Goal: Information Seeking & Learning: Learn about a topic

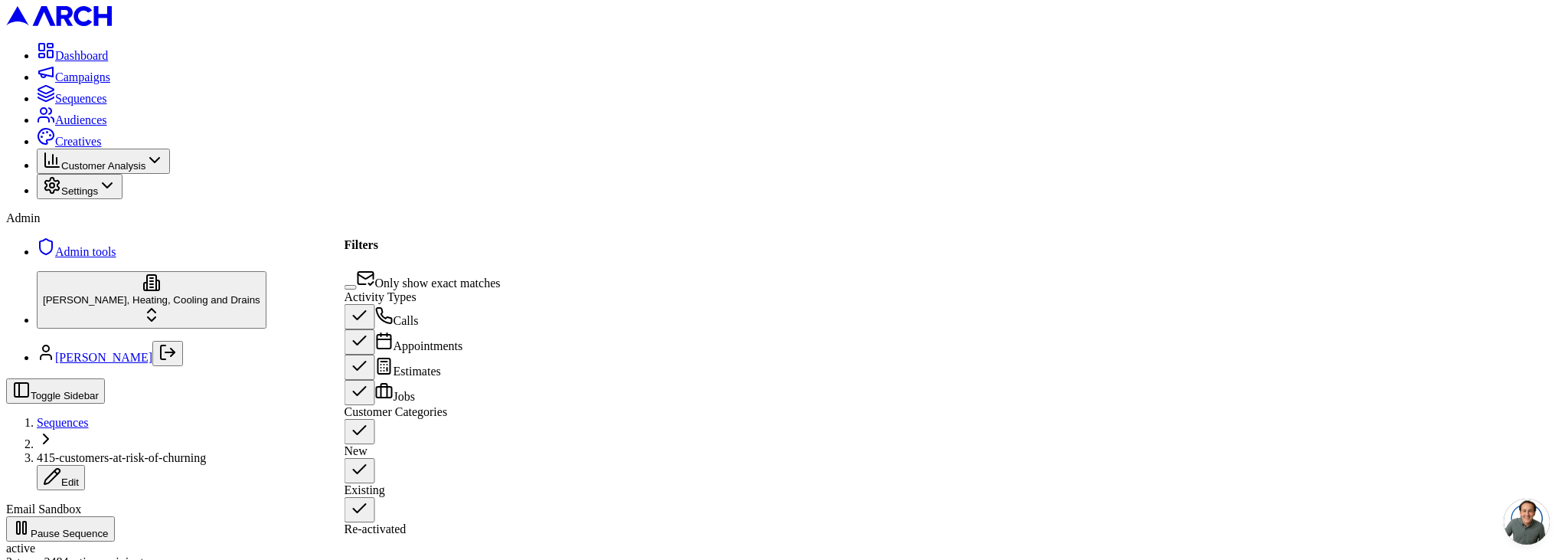
click at [360, 444] on button "New" at bounding box center [359, 431] width 31 height 25
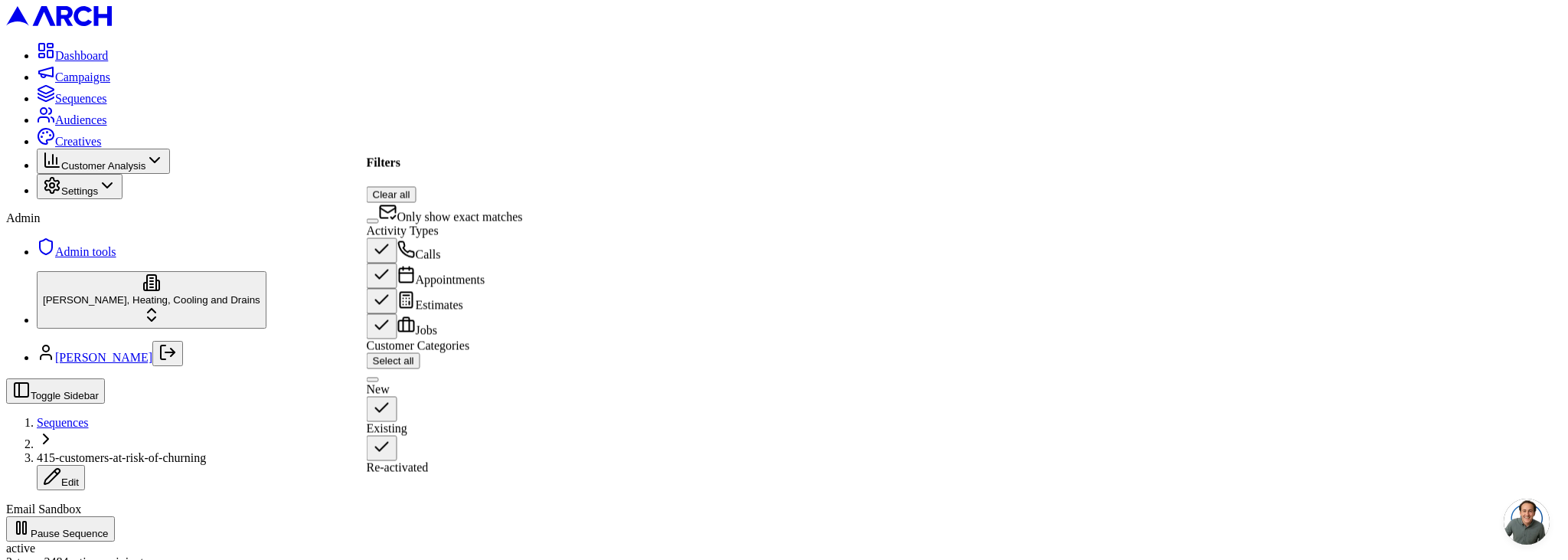
scroll to position [85, 0]
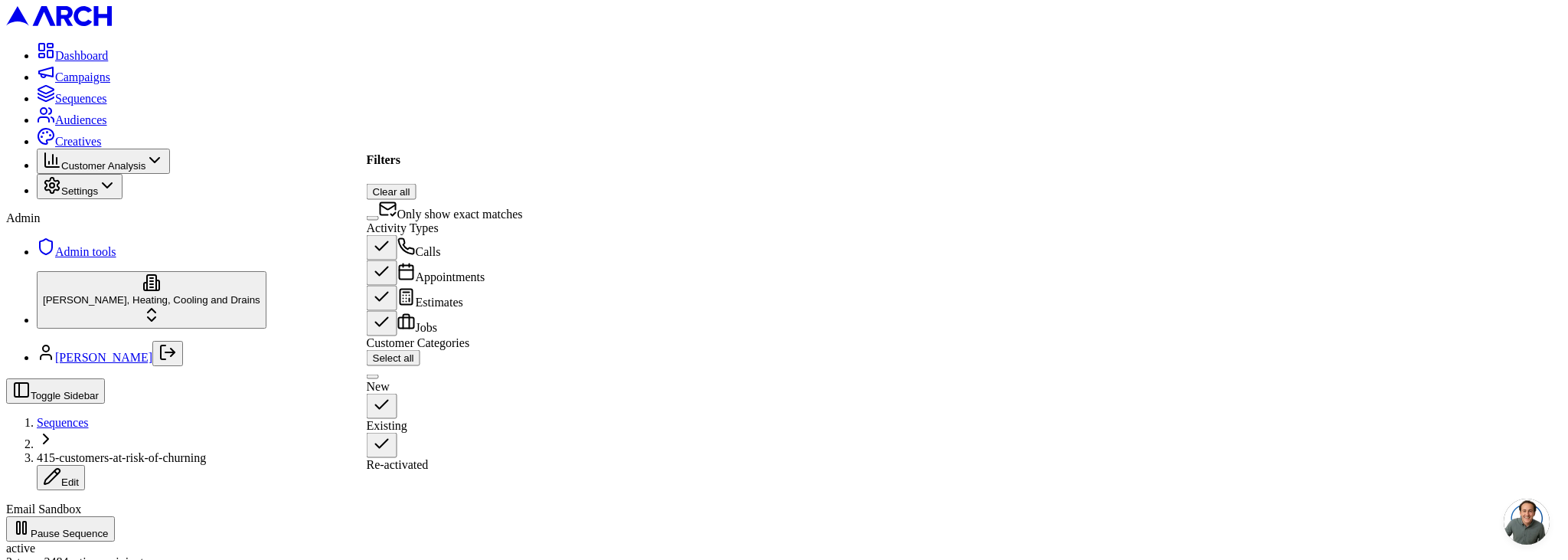
click at [420, 207] on span "Only show exact matches" at bounding box center [460, 213] width 126 height 13
click at [379, 216] on button "Only show exact matches" at bounding box center [373, 218] width 12 height 5
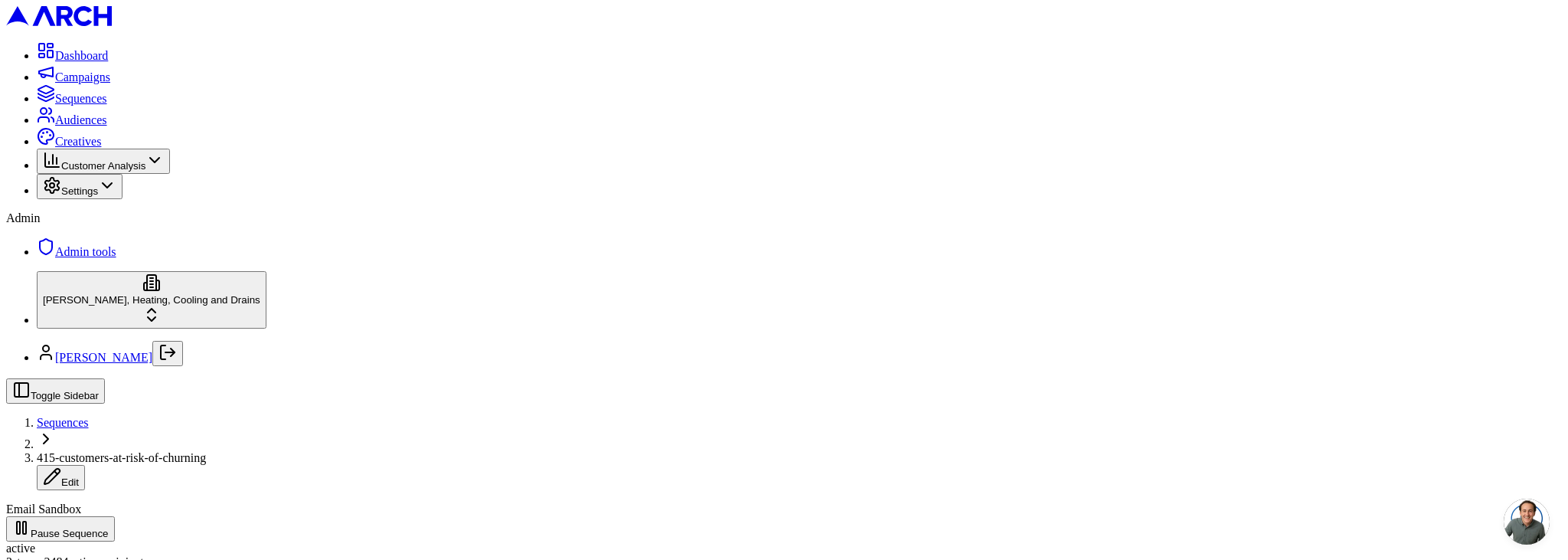
scroll to position [0, 0]
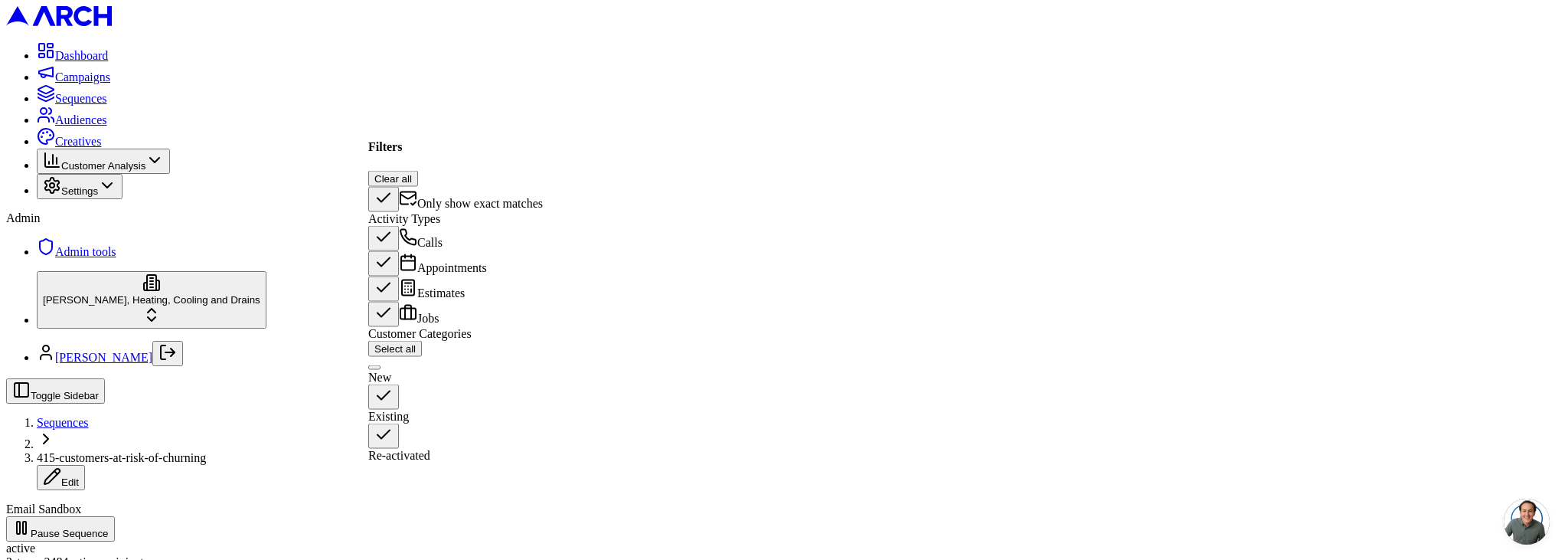
click at [388, 423] on button "Re-activated" at bounding box center [383, 435] width 31 height 25
type button "on"
drag, startPoint x: 653, startPoint y: 132, endPoint x: 728, endPoint y: 140, distance: 75.4
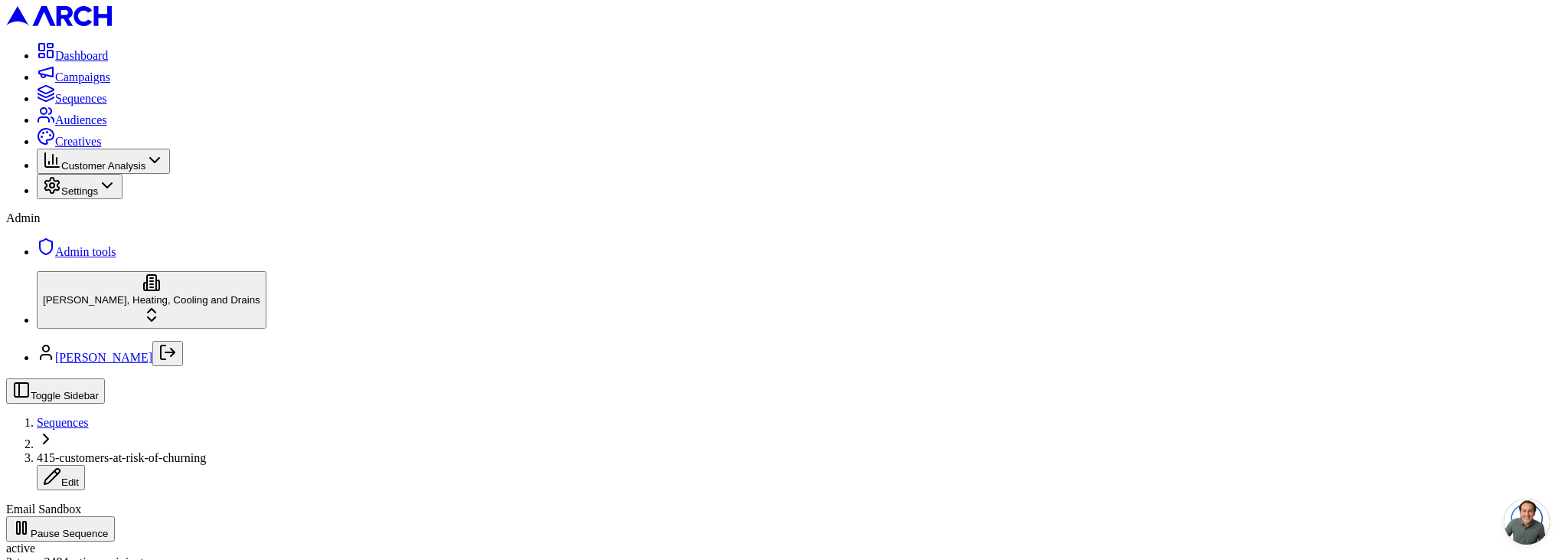
scroll to position [291, 0]
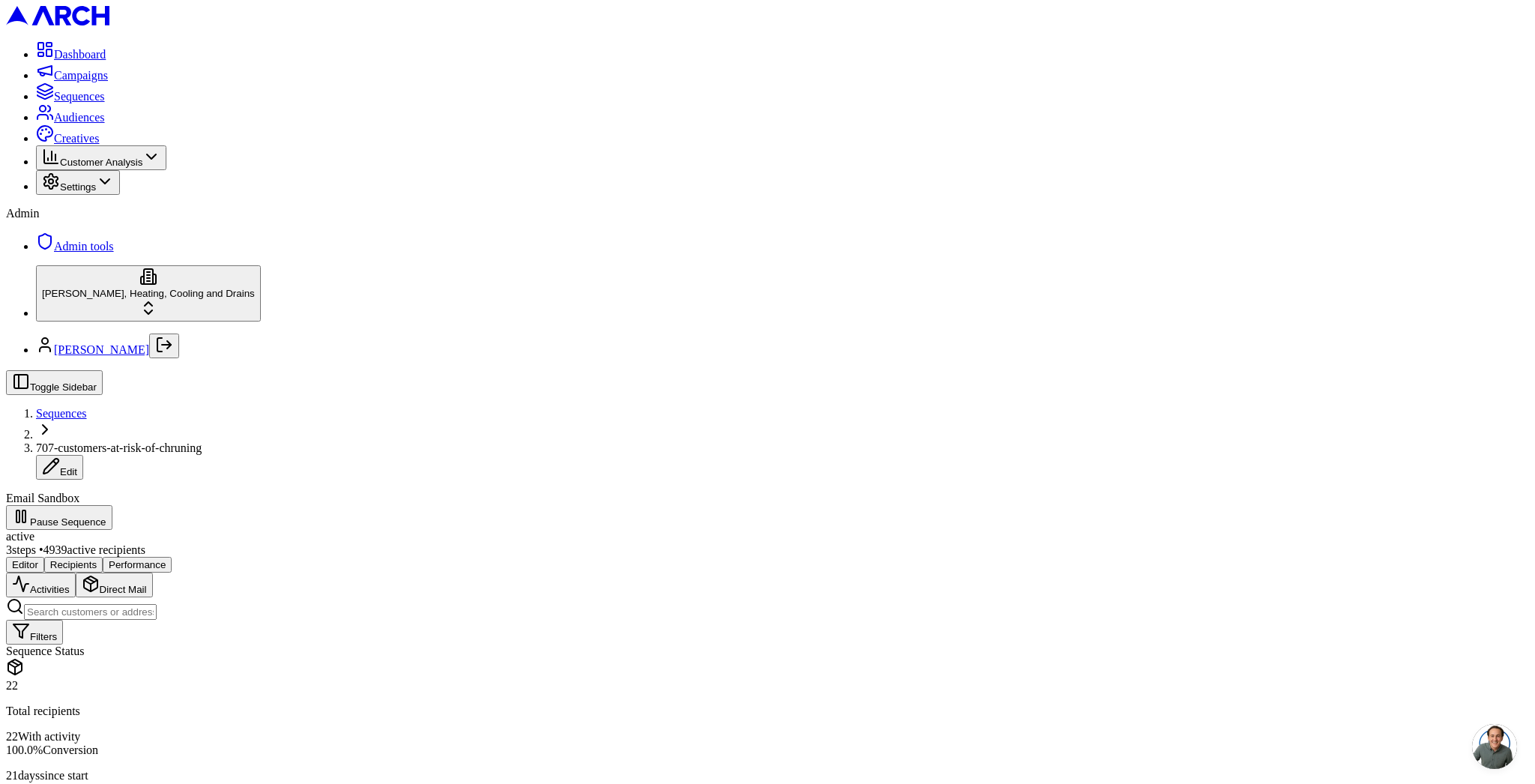
click at [62, 620] on button "Filters" at bounding box center [34, 632] width 57 height 24
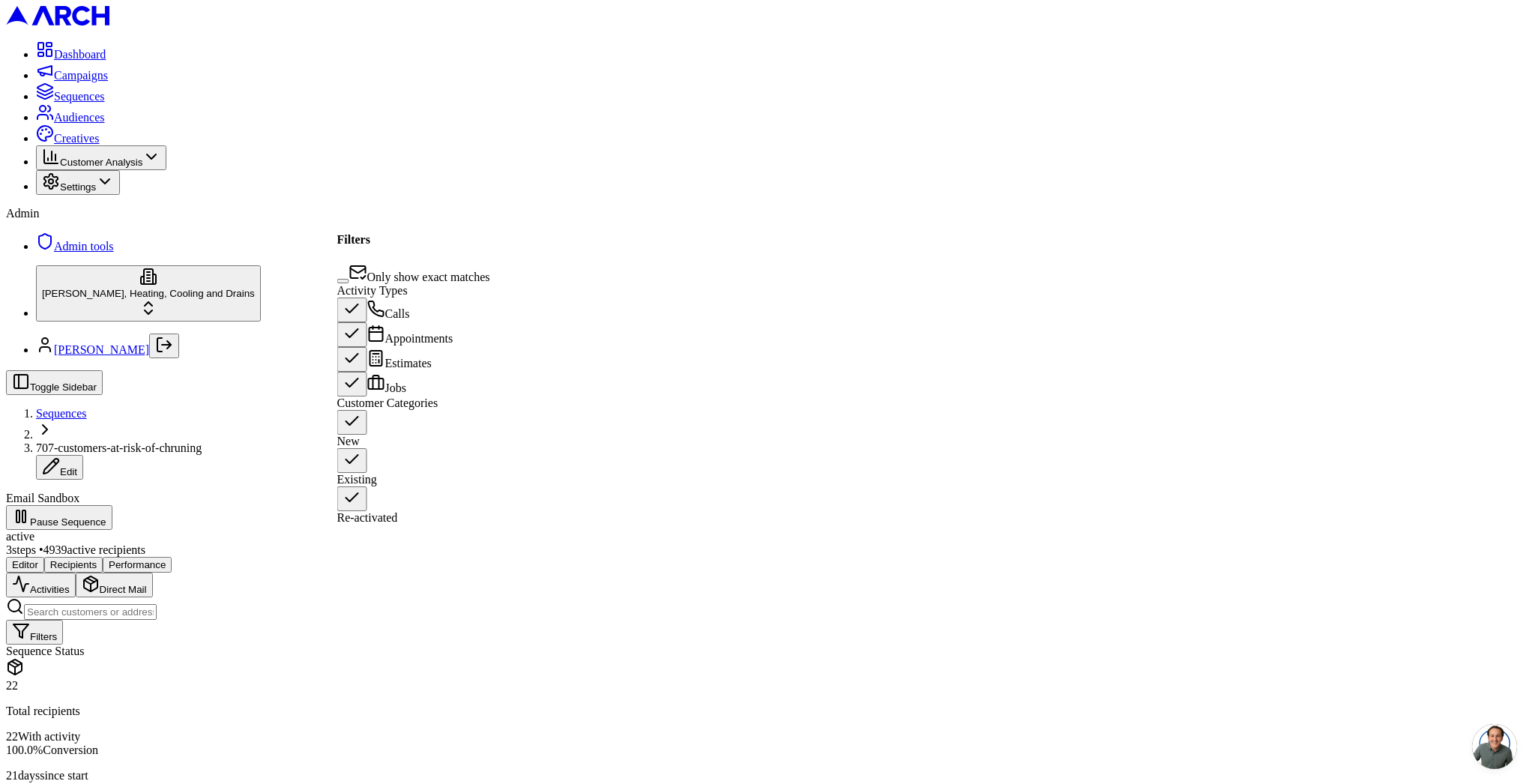
click at [426, 270] on span "Only show exact matches" at bounding box center [429, 276] width 123 height 13
click at [350, 278] on button "Only show exact matches" at bounding box center [343, 280] width 12 height 5
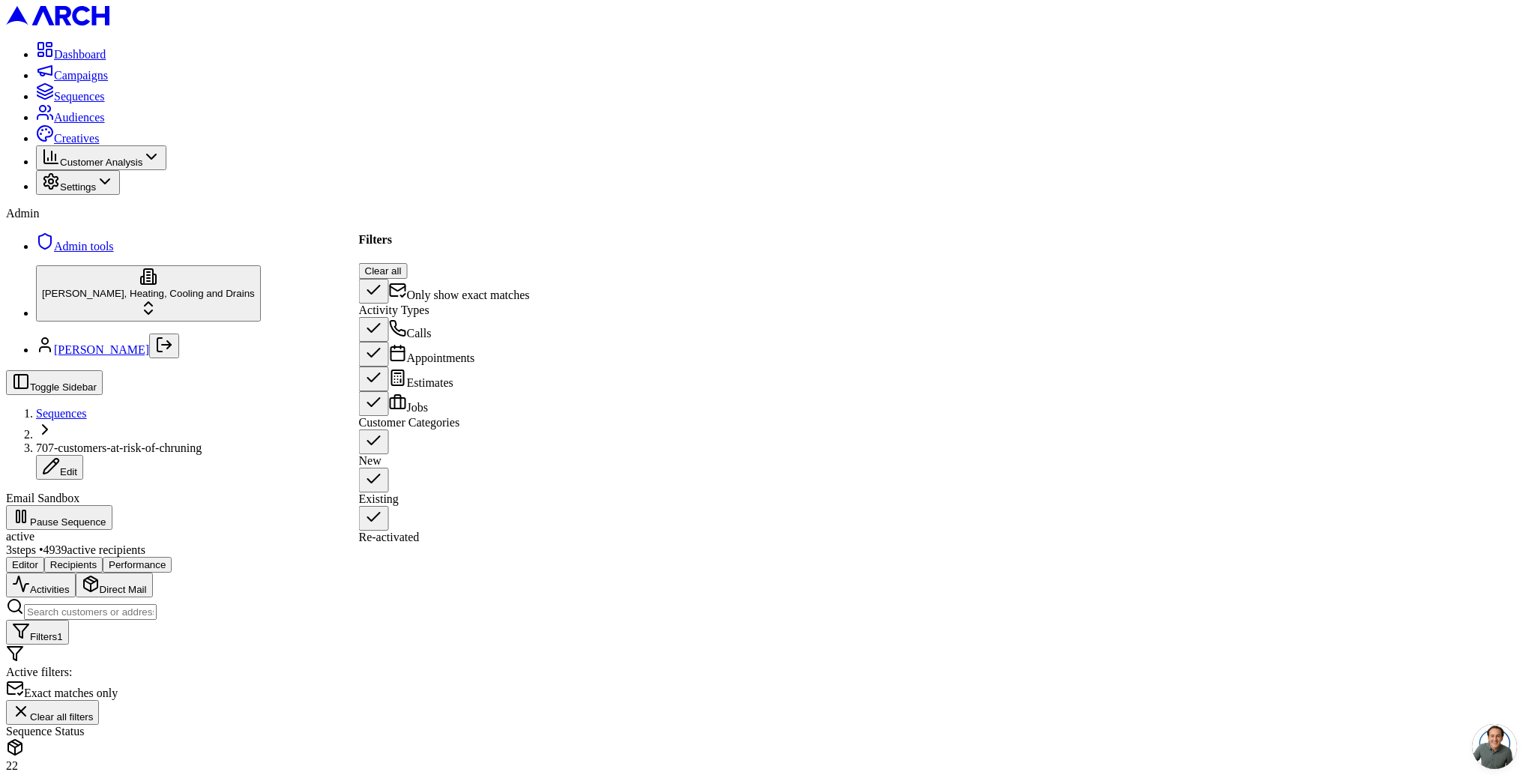
click at [425, 288] on span "Only show exact matches" at bounding box center [469, 294] width 123 height 13
click at [389, 278] on button "Only show exact matches" at bounding box center [374, 290] width 30 height 24
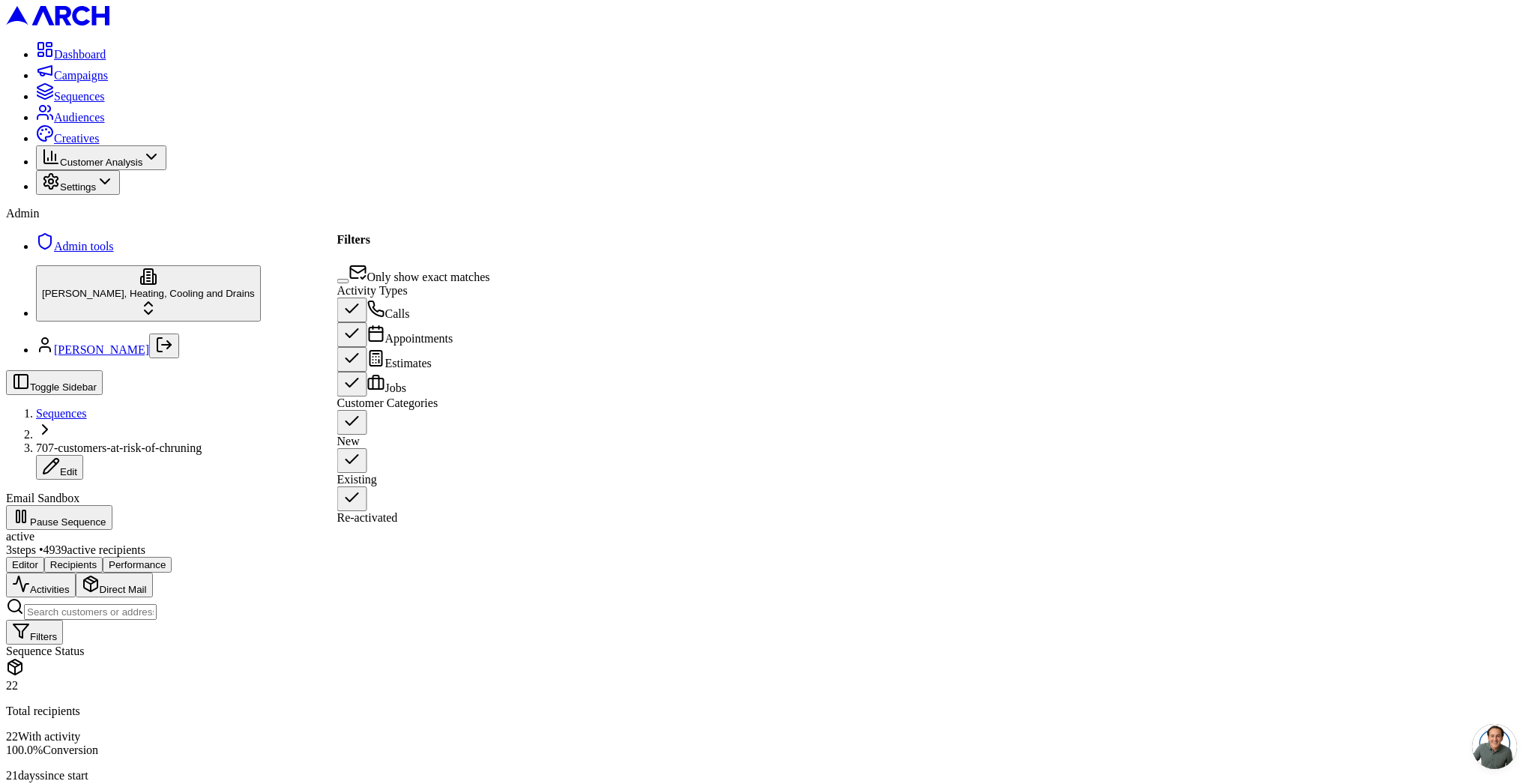
click at [424, 270] on span "Only show exact matches" at bounding box center [429, 276] width 123 height 13
click at [350, 278] on button "Only show exact matches" at bounding box center [343, 280] width 12 height 5
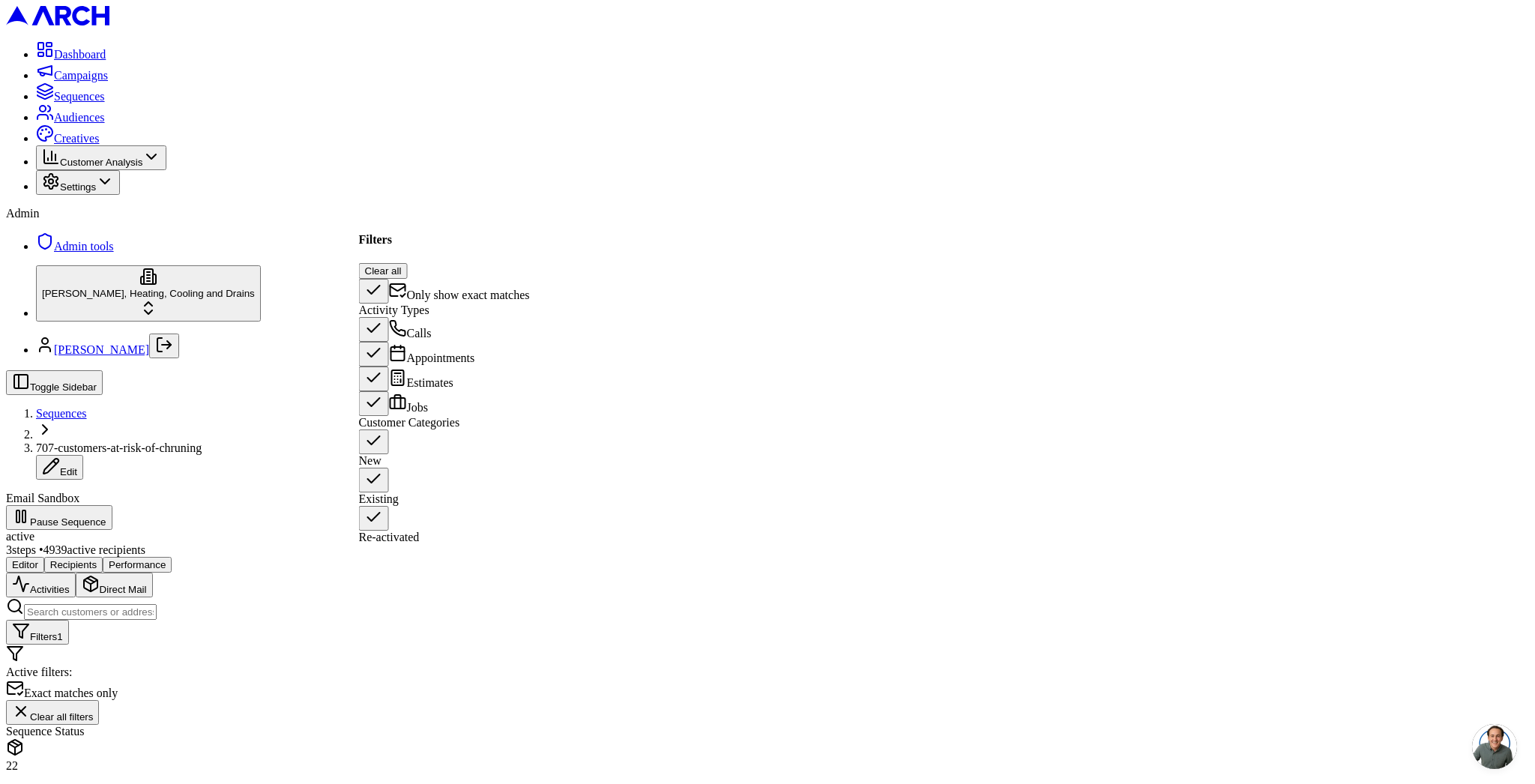
click at [427, 288] on span "Only show exact matches" at bounding box center [469, 294] width 123 height 13
click at [389, 278] on button "Only show exact matches" at bounding box center [374, 290] width 30 height 24
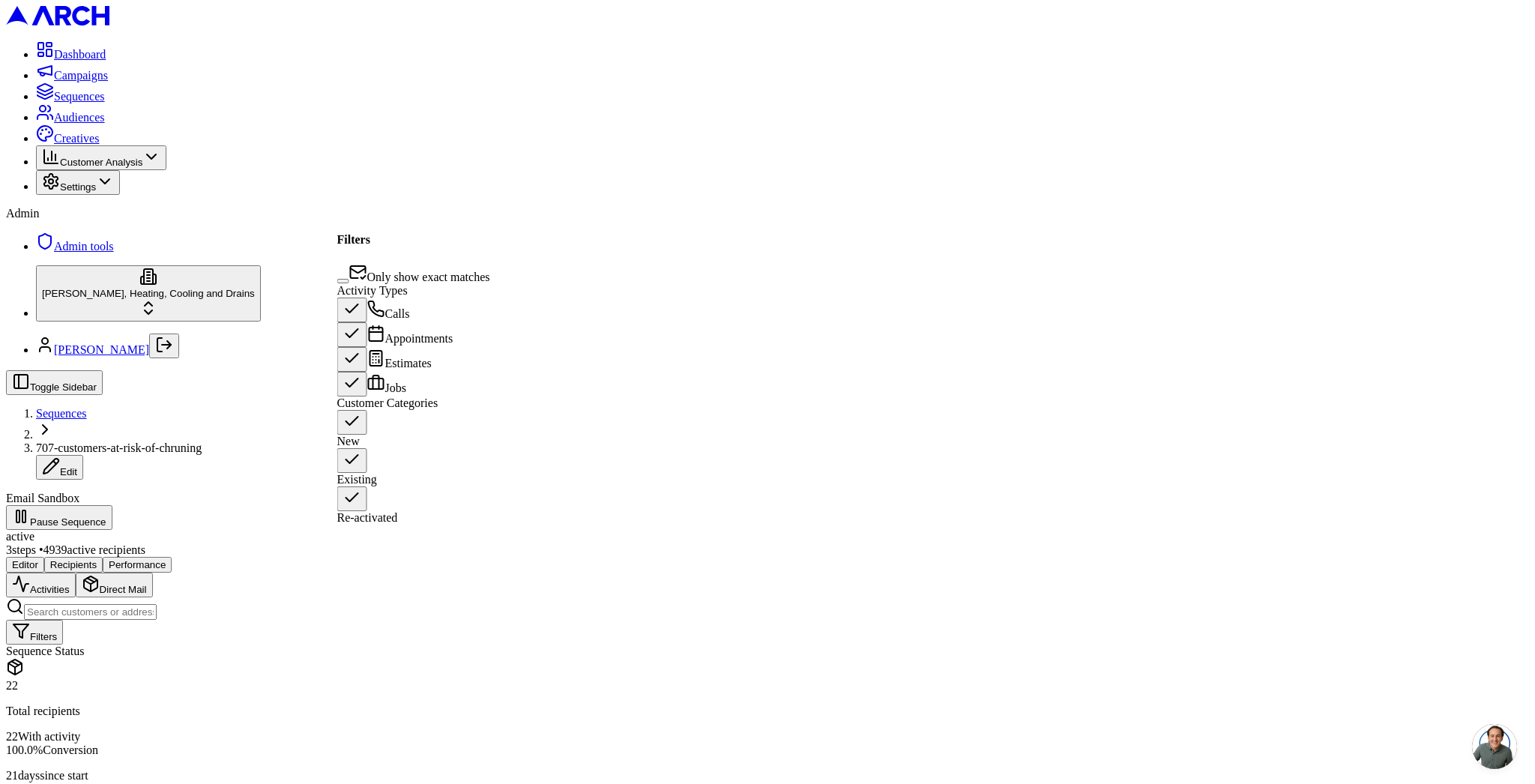
click at [427, 270] on span "Only show exact matches" at bounding box center [429, 276] width 123 height 13
click at [350, 278] on button "Only show exact matches" at bounding box center [343, 280] width 12 height 5
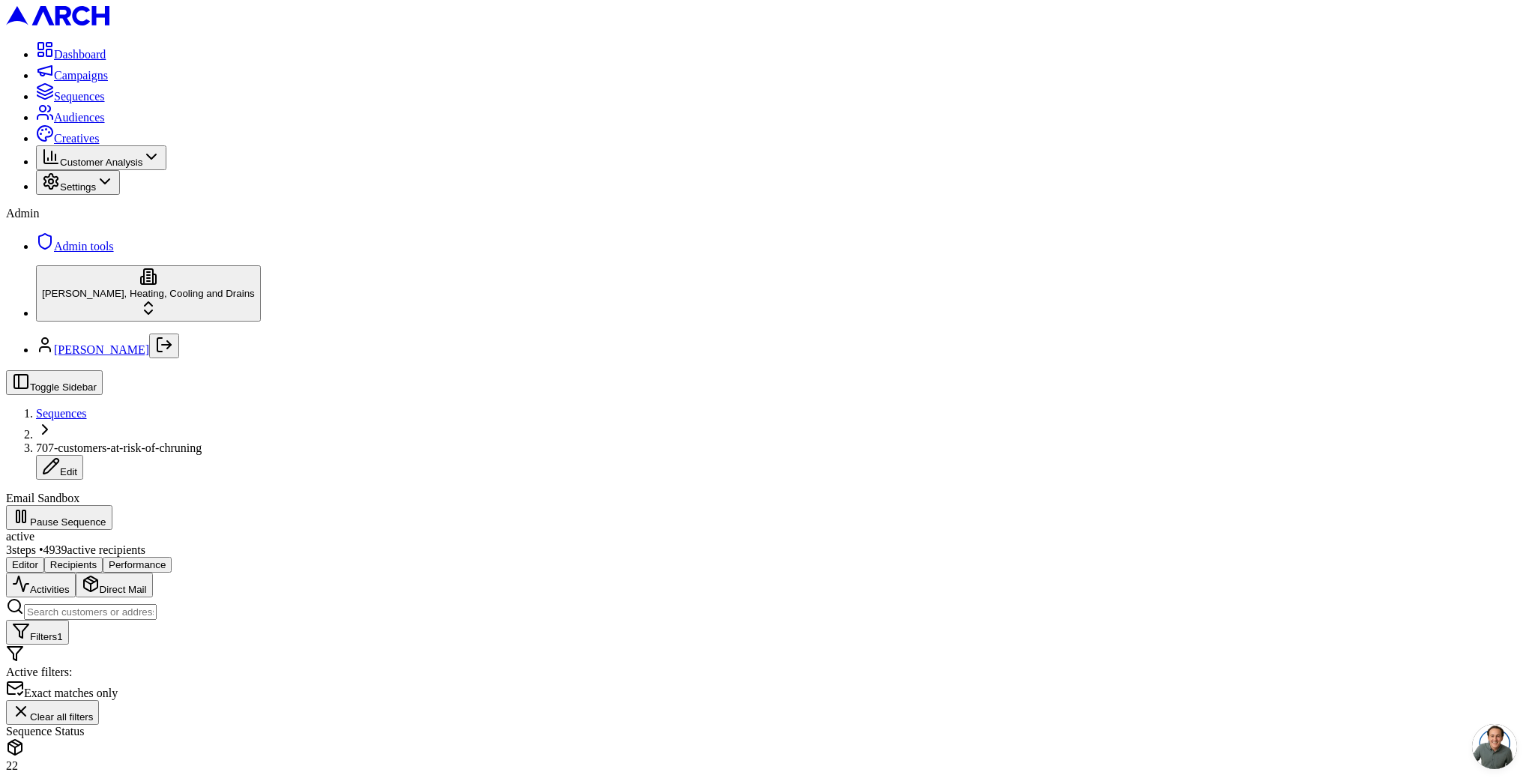
scroll to position [10, 0]
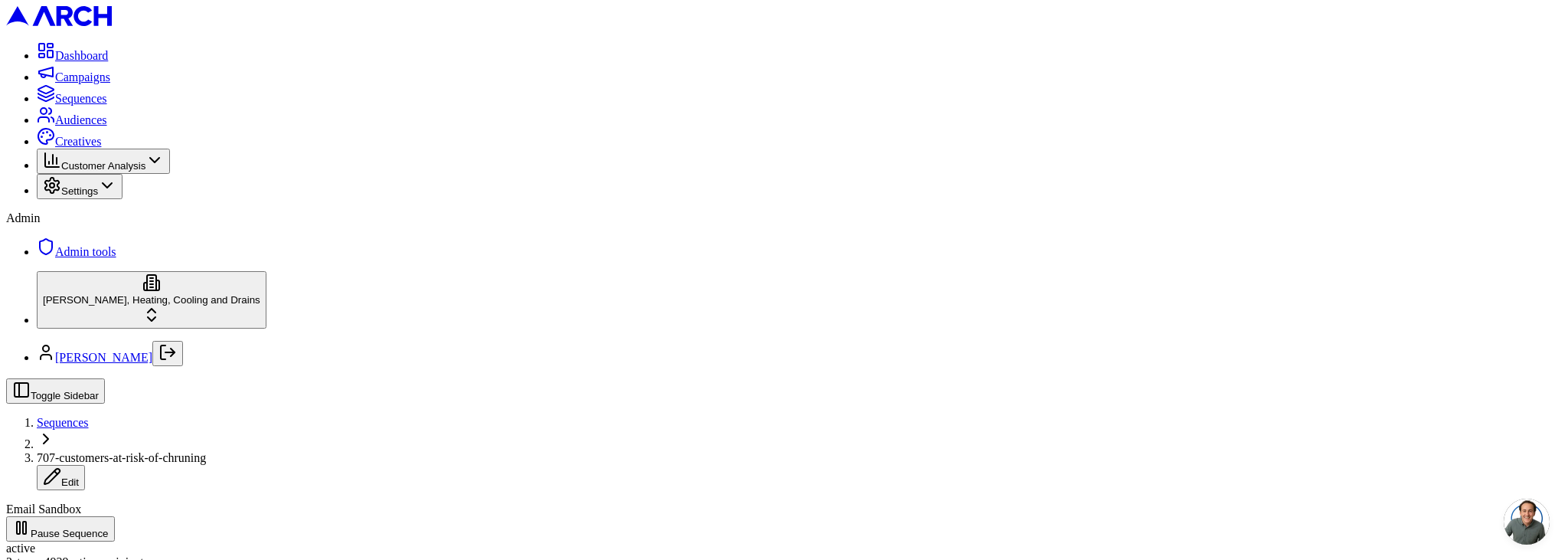
copy div "Activity grouped by customer with timeline view"
